Goal: Task Accomplishment & Management: Manage account settings

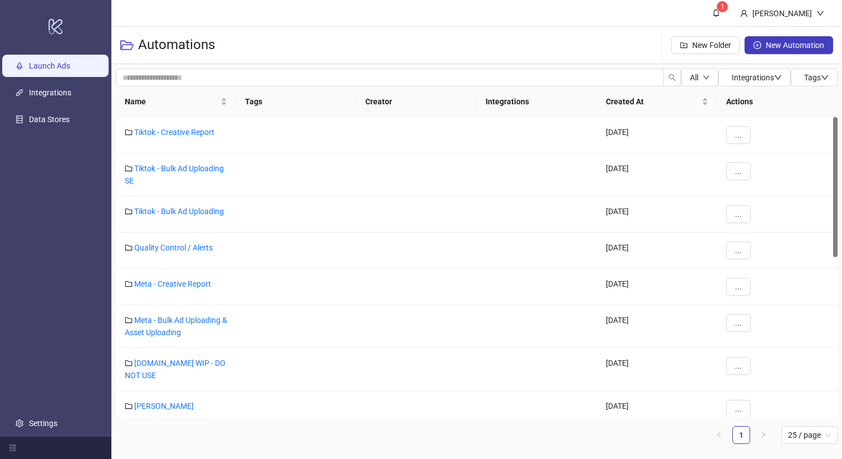
click at [45, 66] on link "Launch Ads" at bounding box center [49, 65] width 41 height 9
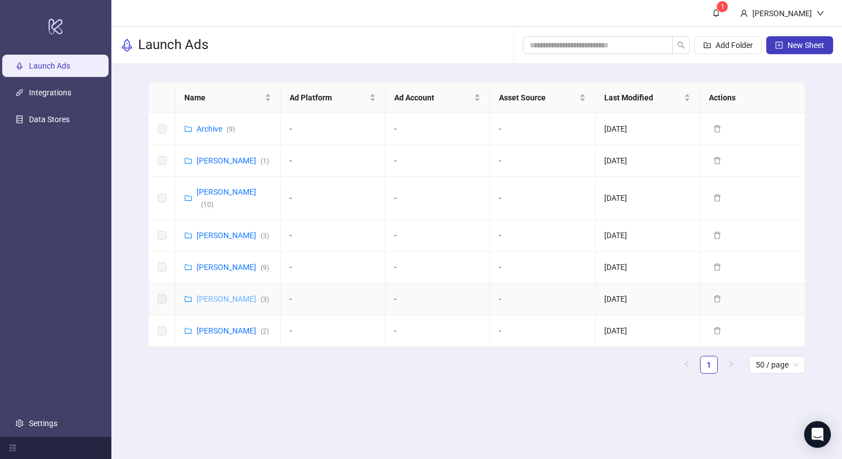
click at [235, 297] on link "[PERSON_NAME] ( 3 )" at bounding box center [233, 298] width 72 height 9
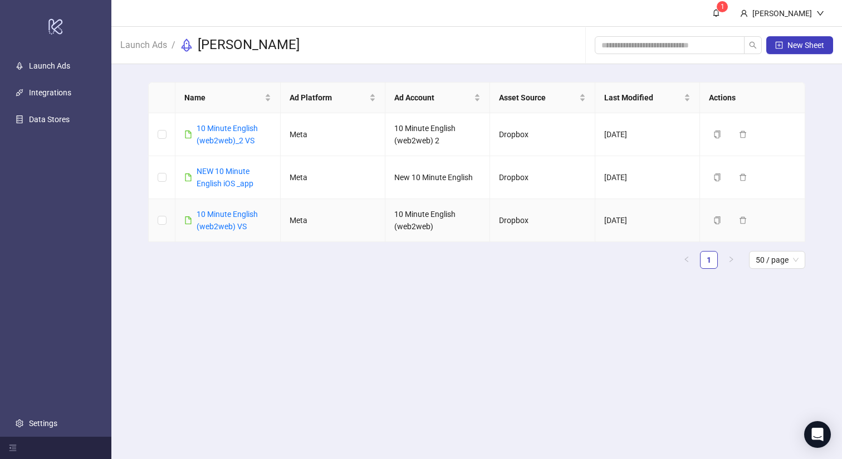
click at [235, 218] on div "10 Minute English (web2web) VS" at bounding box center [234, 220] width 74 height 25
click at [239, 215] on link "10 Minute English (web2web) VS" at bounding box center [227, 219] width 61 height 21
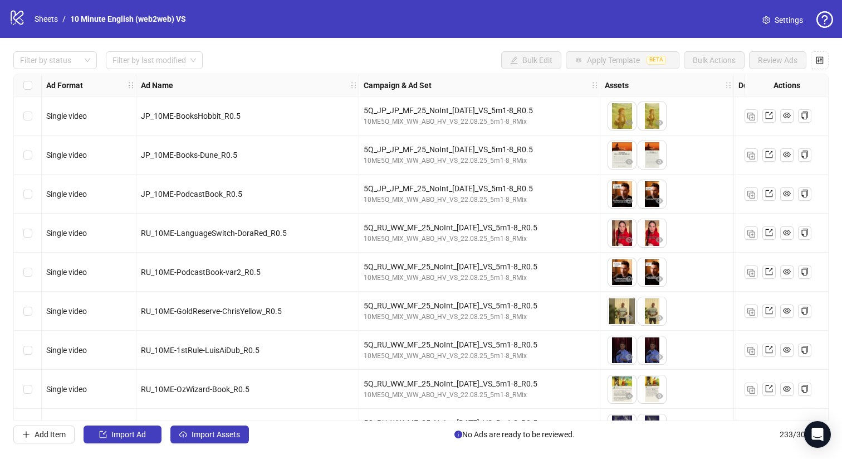
click at [34, 310] on div "Select row 6" at bounding box center [28, 310] width 28 height 39
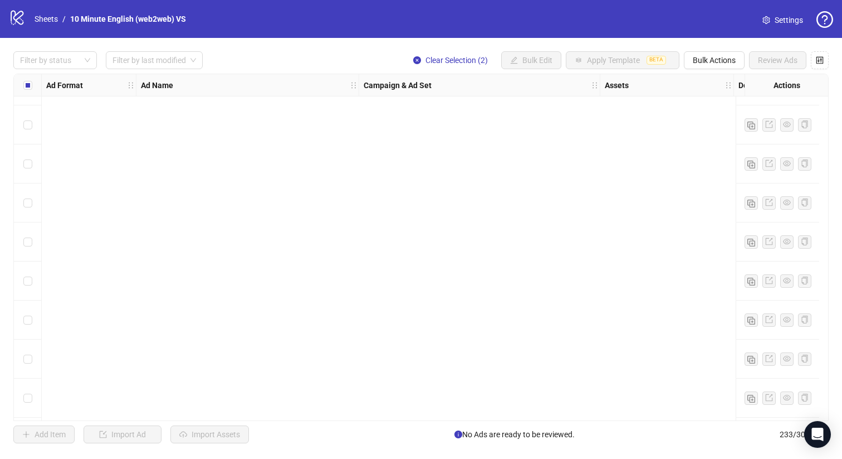
scroll to position [3945, 0]
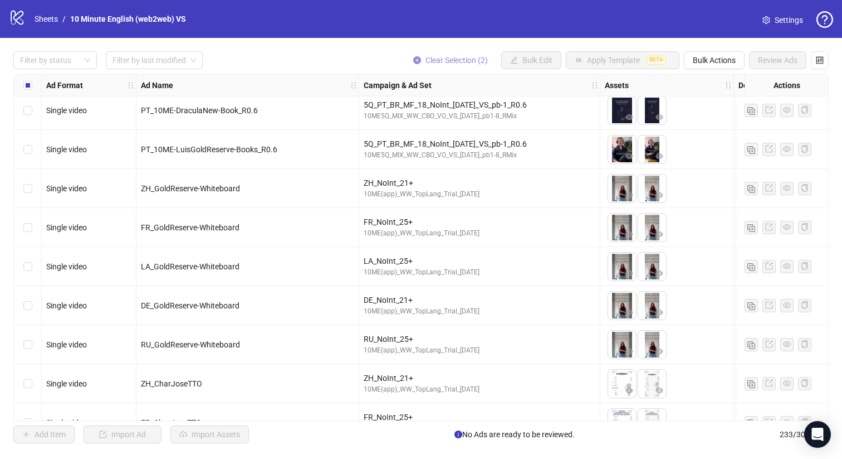
click at [454, 52] on button "Clear Selection (2)" at bounding box center [450, 60] width 92 height 18
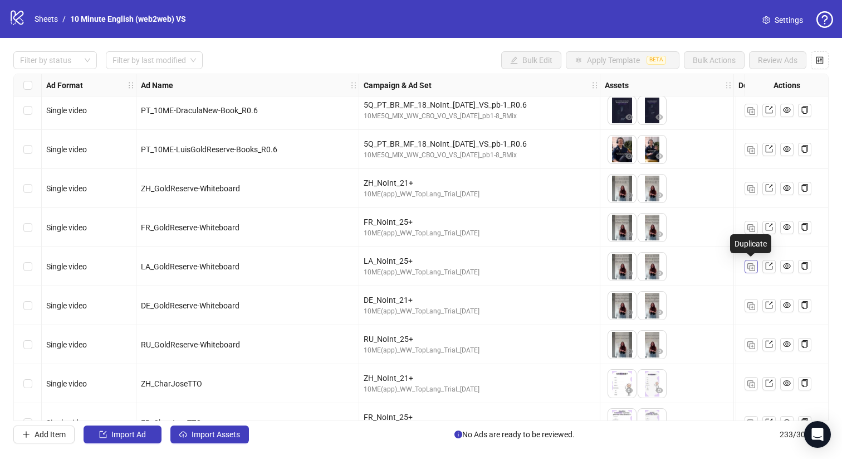
click at [753, 263] on img "button" at bounding box center [752, 267] width 8 height 8
click at [752, 302] on img "button" at bounding box center [752, 306] width 8 height 8
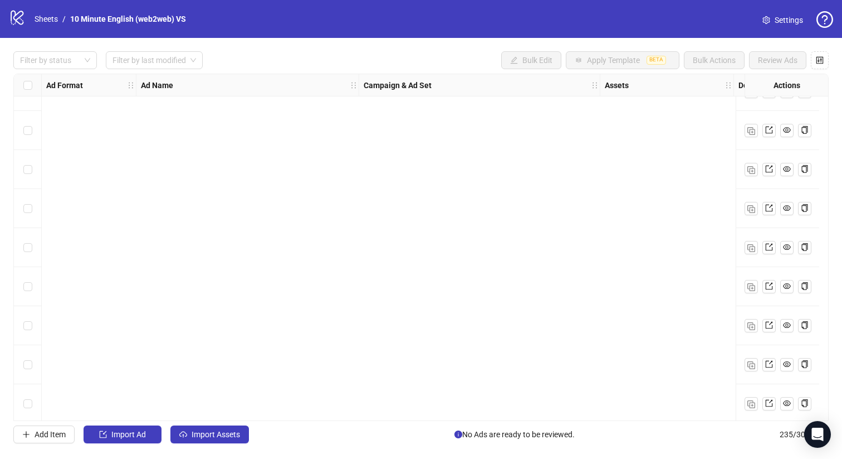
scroll to position [8846, 0]
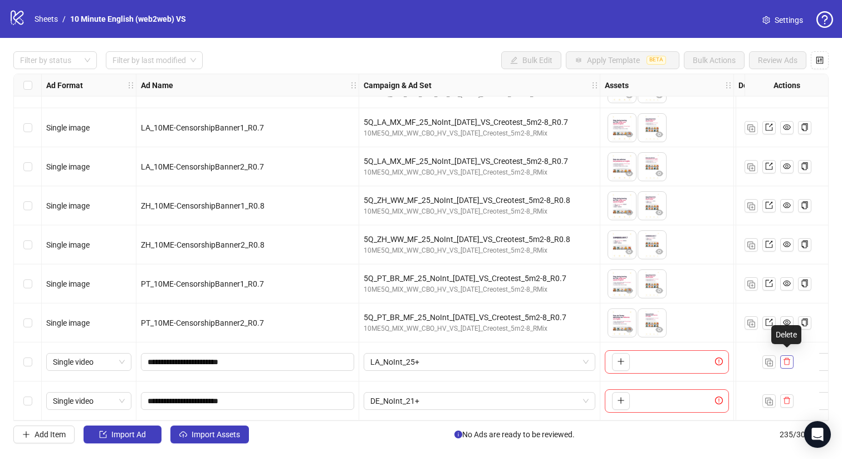
click at [786, 357] on icon "delete" at bounding box center [787, 361] width 8 height 8
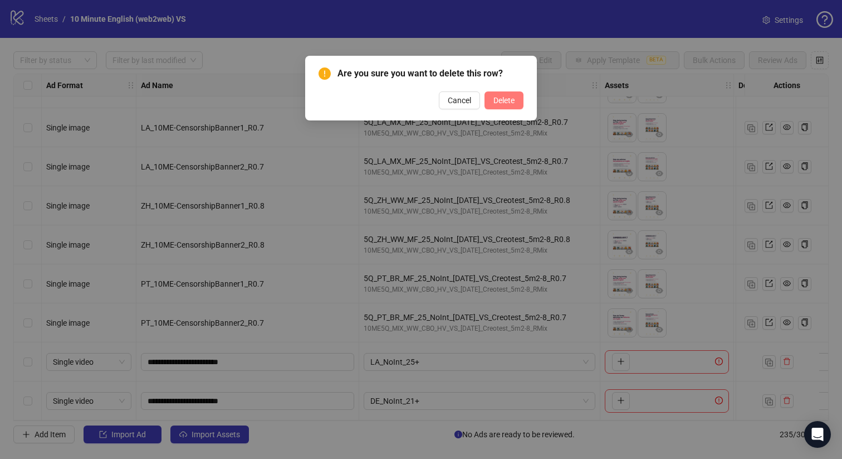
click at [504, 106] on button "Delete" at bounding box center [504, 100] width 39 height 18
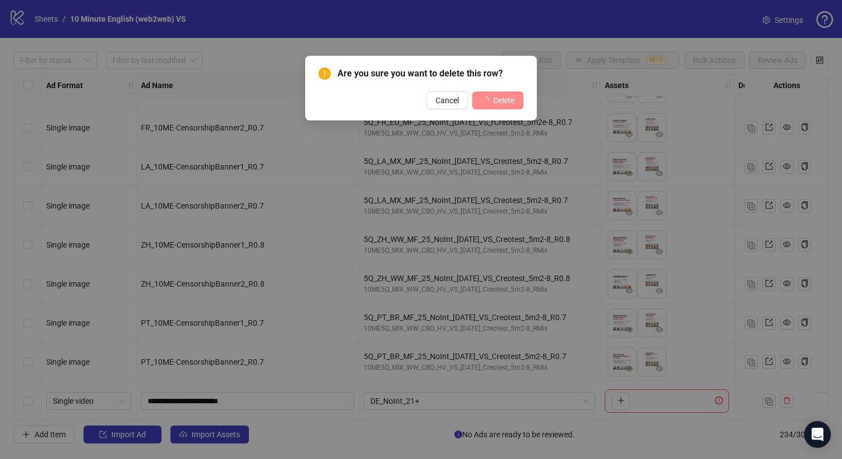
scroll to position [8807, 0]
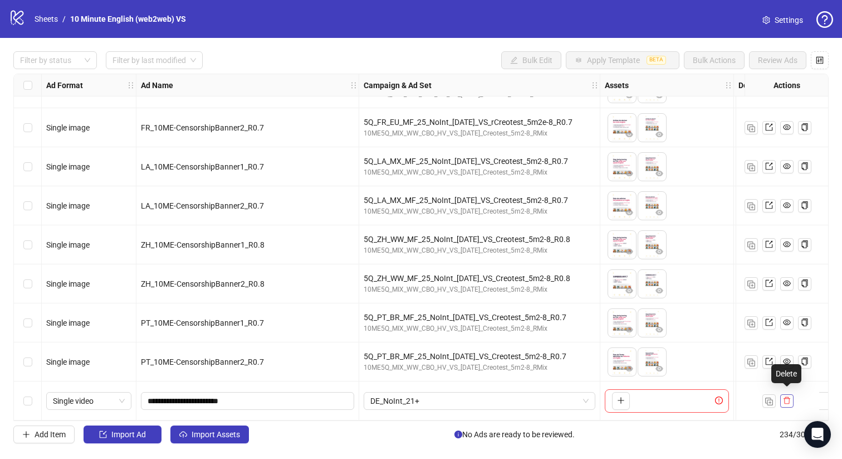
click at [791, 402] on button "button" at bounding box center [787, 400] width 13 height 13
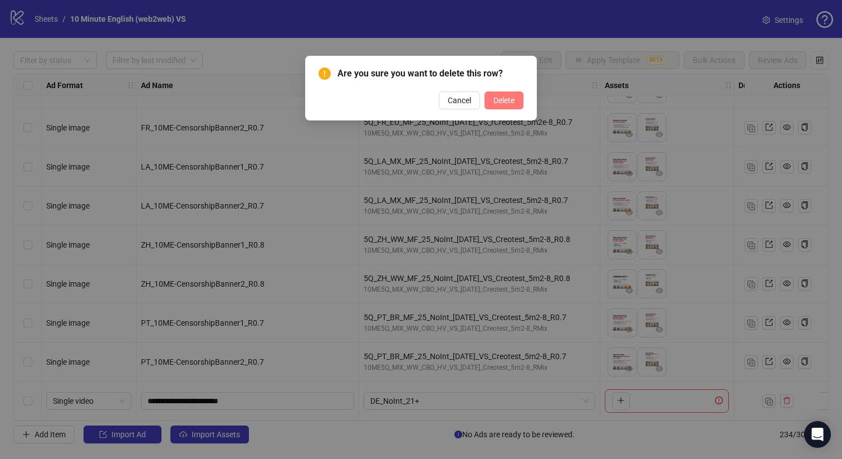
click at [500, 98] on span "Delete" at bounding box center [504, 100] width 21 height 9
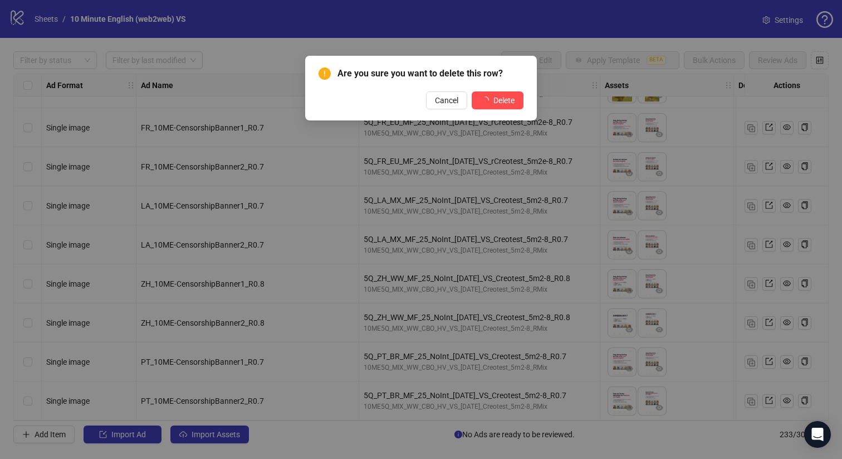
scroll to position [8768, 0]
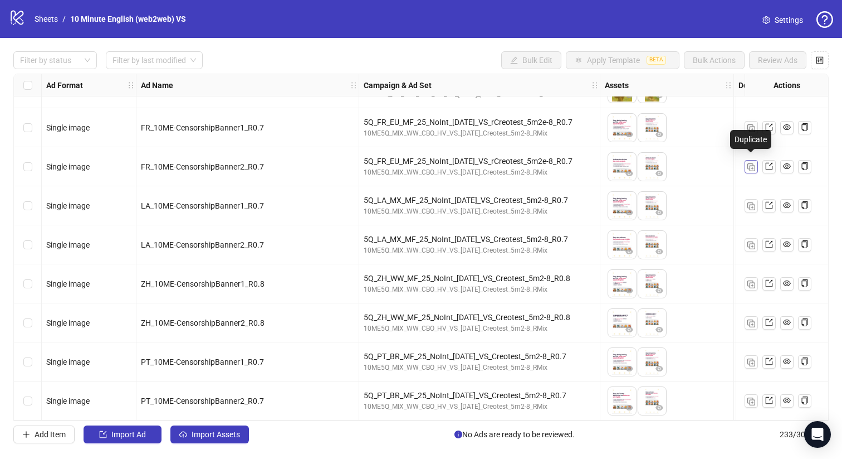
click at [752, 162] on span "button" at bounding box center [752, 166] width 8 height 9
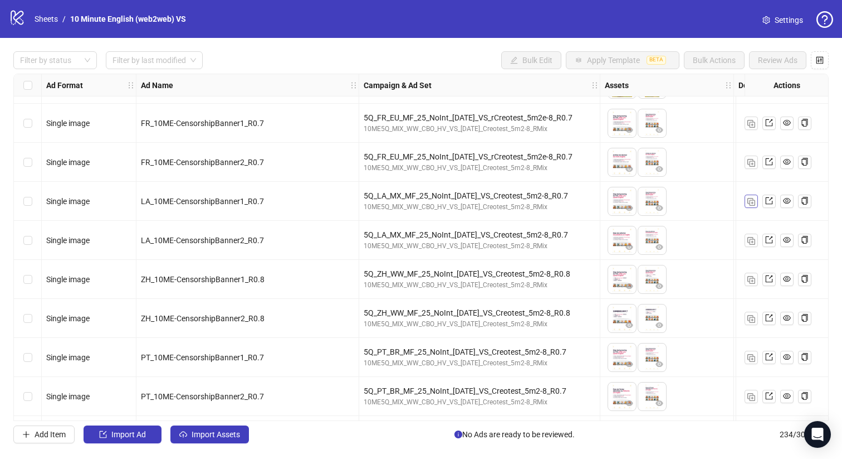
click at [748, 200] on img "button" at bounding box center [752, 202] width 8 height 8
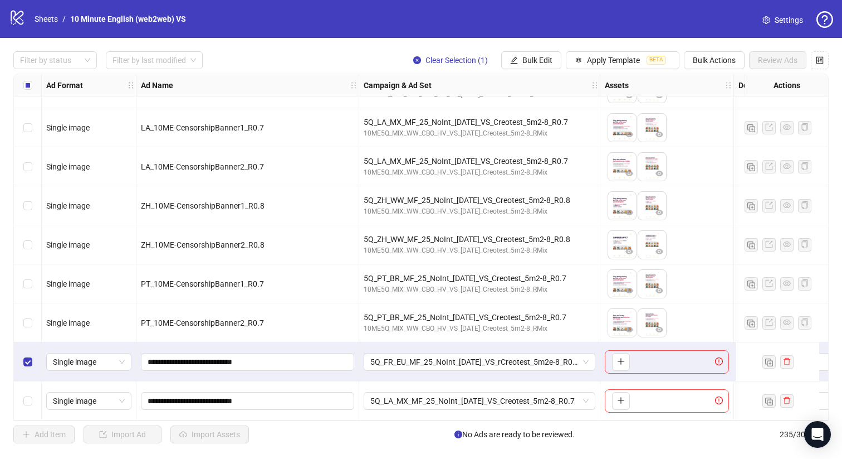
click at [33, 393] on div "Select row 235" at bounding box center [28, 400] width 28 height 39
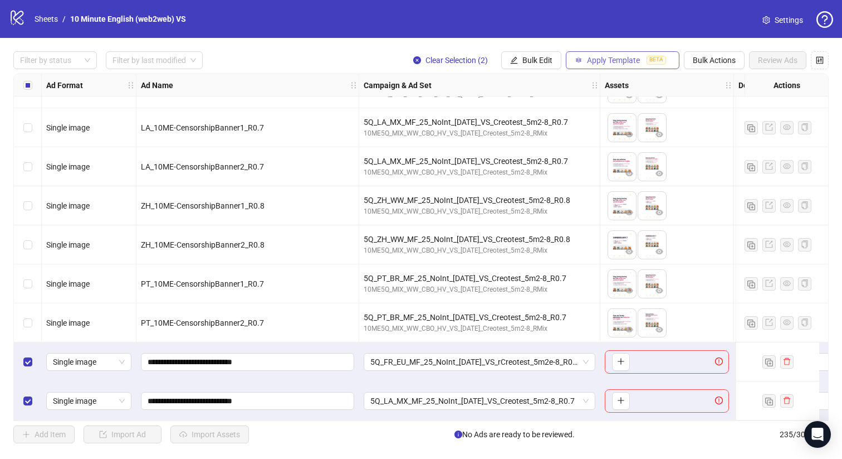
click at [629, 66] on button "Apply Template BETA" at bounding box center [623, 60] width 114 height 18
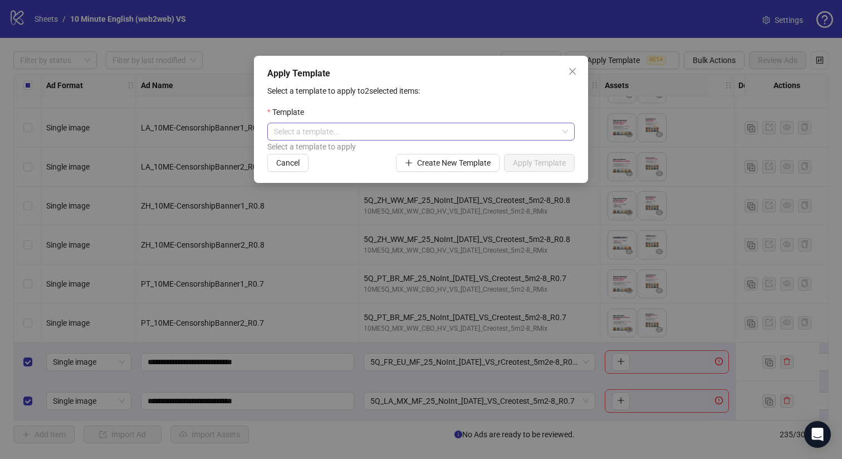
click at [479, 135] on input "search" at bounding box center [416, 131] width 284 height 17
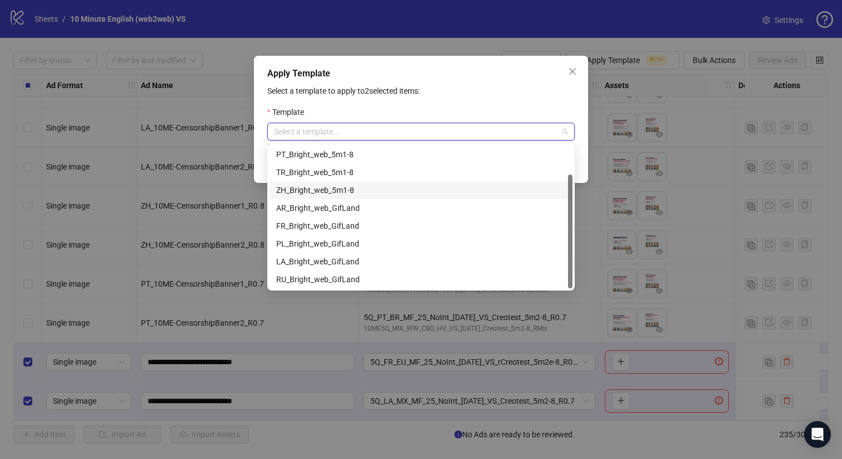
scroll to position [0, 0]
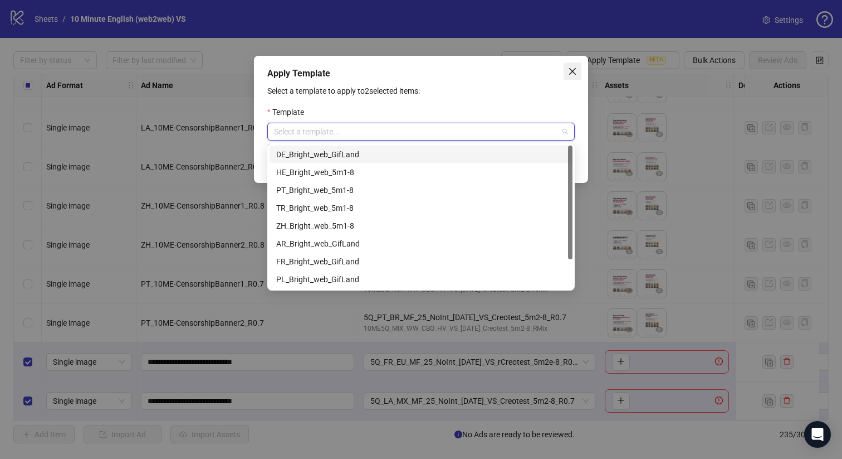
click at [575, 76] on button "Close" at bounding box center [573, 71] width 18 height 18
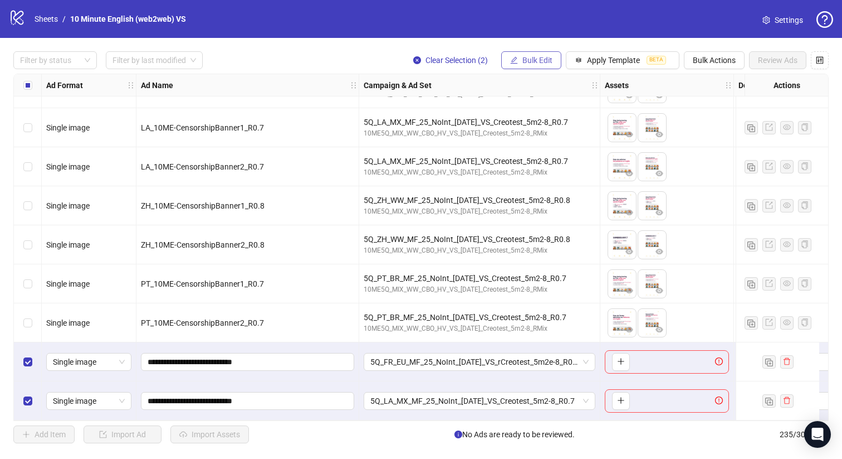
click at [519, 60] on button "Bulk Edit" at bounding box center [531, 60] width 60 height 18
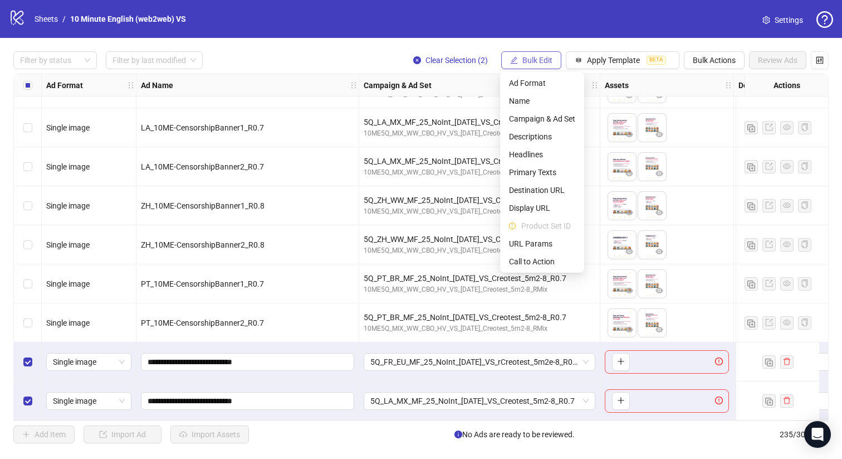
click at [519, 60] on button "Bulk Edit" at bounding box center [531, 60] width 60 height 18
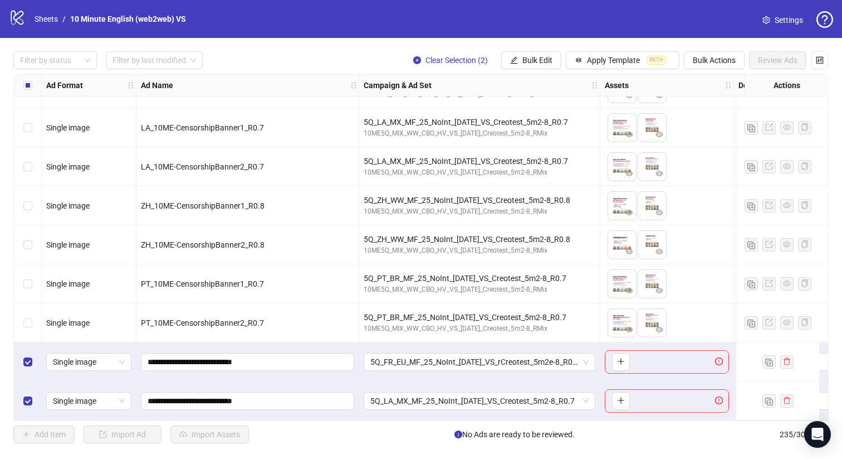
click at [779, 355] on div at bounding box center [778, 361] width 31 height 13
click at [548, 56] on span "Bulk Edit" at bounding box center [538, 60] width 30 height 9
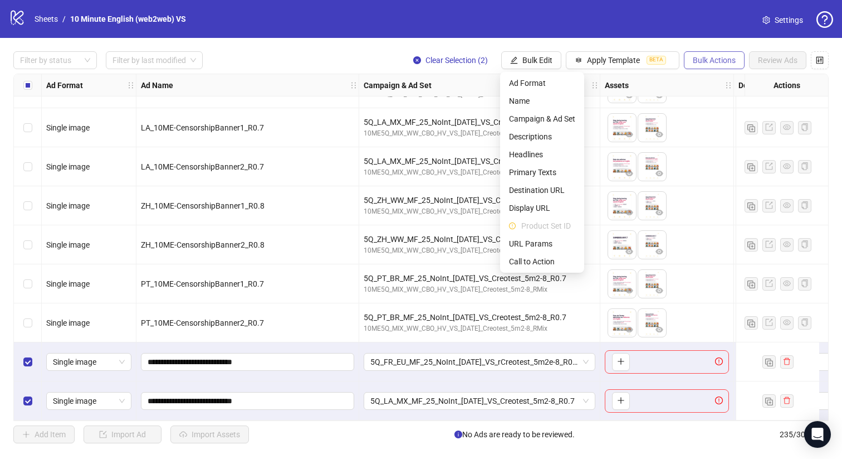
click at [707, 65] on span "Bulk Actions" at bounding box center [714, 60] width 43 height 9
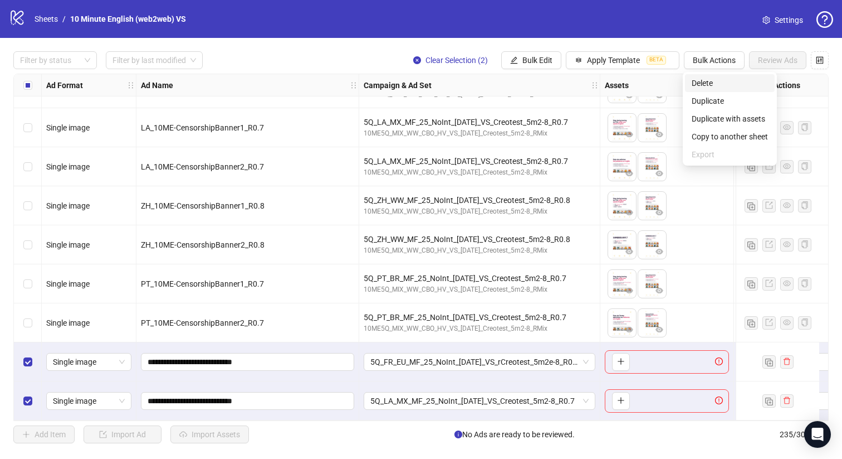
click at [705, 84] on span "Delete" at bounding box center [730, 83] width 76 height 12
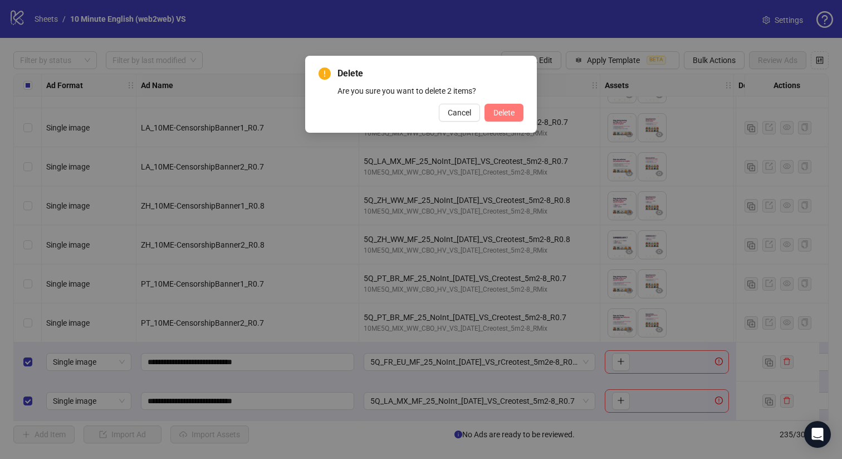
click at [517, 105] on button "Delete" at bounding box center [504, 113] width 39 height 18
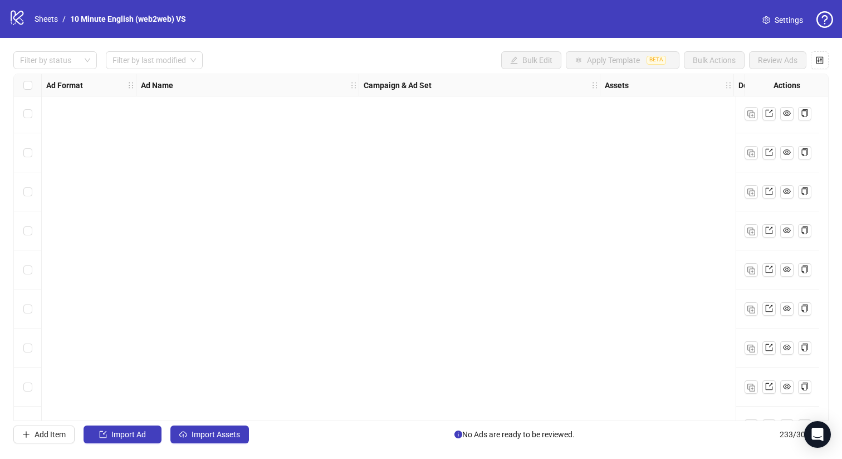
scroll to position [8768, 0]
